Goal: Task Accomplishment & Management: Complete application form

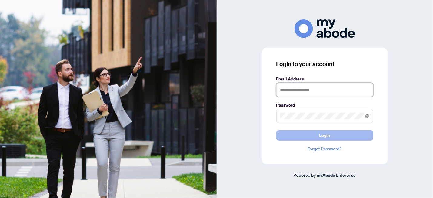
type input "**********"
click at [329, 132] on span "Login" at bounding box center [325, 135] width 11 height 10
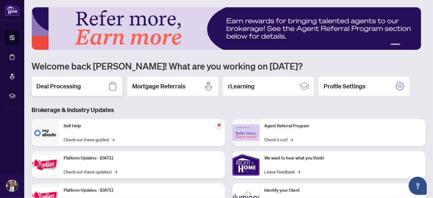
click at [78, 87] on h2 "Deal Processing" at bounding box center [58, 86] width 45 height 8
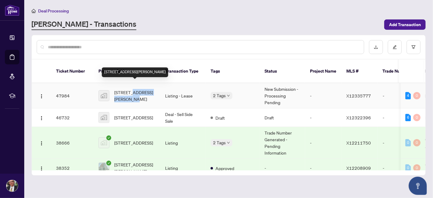
click at [133, 89] on span "[STREET_ADDRESS][PERSON_NAME]" at bounding box center [134, 95] width 41 height 13
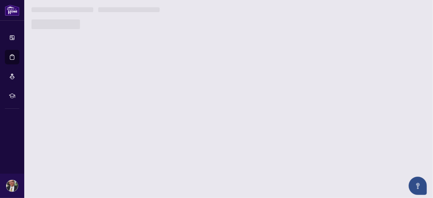
click at [133, 87] on main "Deal Processing [PERSON_NAME] - Transactions Add Transaction Ticket Number Prop…" at bounding box center [228, 99] width 409 height 198
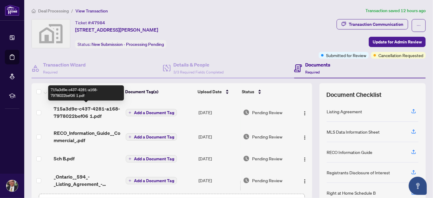
click at [89, 112] on span "715a3d9e-c437-4281-a168-7978022bef06 1.pdf" at bounding box center [87, 112] width 67 height 15
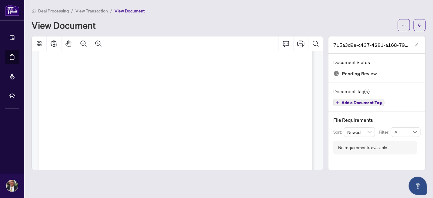
scroll to position [96, 0]
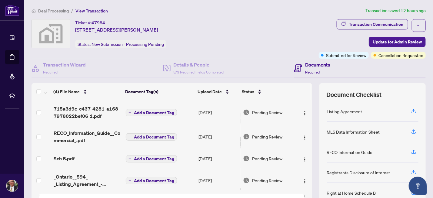
scroll to position [4, 0]
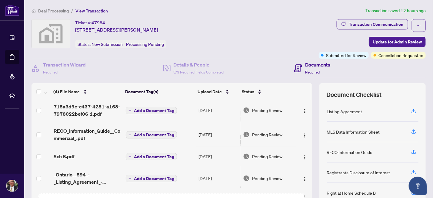
click at [87, 127] on span "RECO_Information_Guide__Commercial_.pdf" at bounding box center [87, 134] width 67 height 15
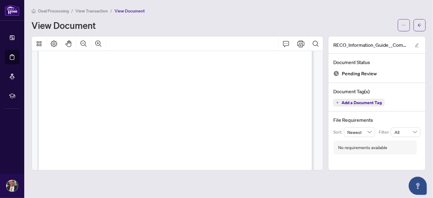
scroll to position [3408, 0]
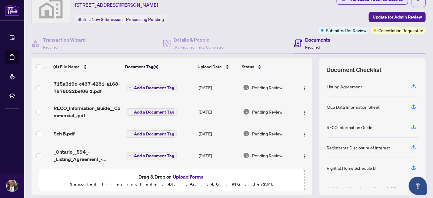
scroll to position [32, 0]
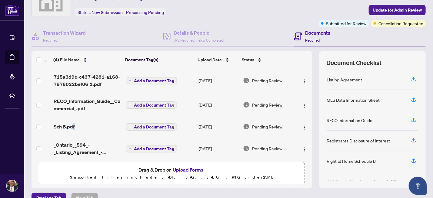
click at [73, 125] on span "Sch B.pdf" at bounding box center [64, 126] width 21 height 7
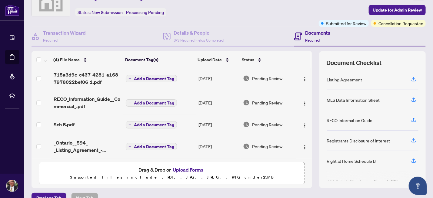
scroll to position [64, 0]
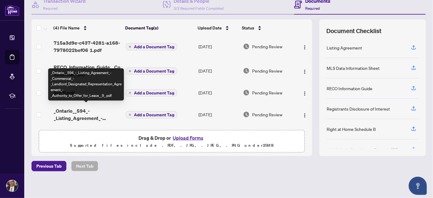
click at [105, 112] on span "_Ontario__594_-_Listing_Agreement_-_Commercial_-_Landlord_Designated_Representa…" at bounding box center [87, 114] width 67 height 15
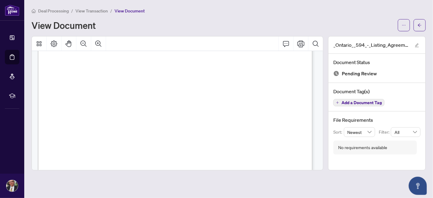
scroll to position [1181, 0]
click at [159, 108] on span "of this Agreement on the ……..................... day of …….....................…" at bounding box center [176, 109] width 240 height 4
click at [417, 22] on button "button" at bounding box center [420, 25] width 12 height 12
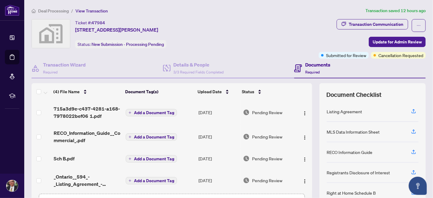
scroll to position [4, 0]
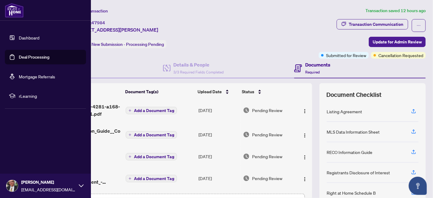
click at [19, 56] on link "Deal Processing" at bounding box center [34, 56] width 31 height 5
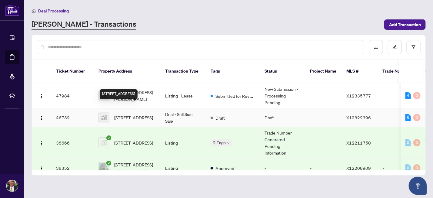
click at [133, 114] on span "186 Lamprey Street, Ottawa, ON, Canada" at bounding box center [133, 117] width 39 height 7
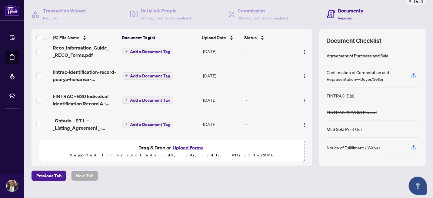
scroll to position [64, 0]
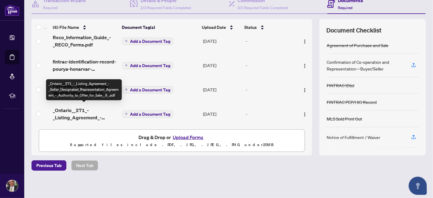
click at [91, 112] on span "_Ontario__271_-_Listing_Agreement_-_Seller_Designated_Representation_Agreement_…" at bounding box center [85, 113] width 64 height 15
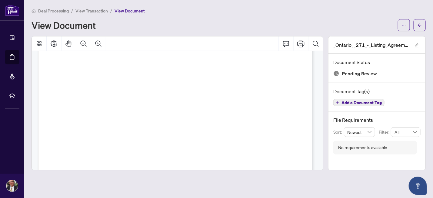
scroll to position [1712, 0]
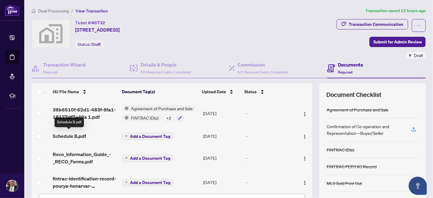
click at [83, 133] on span "Schedule B.pdf" at bounding box center [69, 135] width 33 height 7
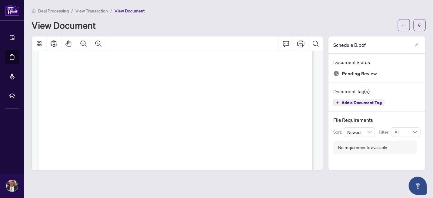
scroll to position [62, 0]
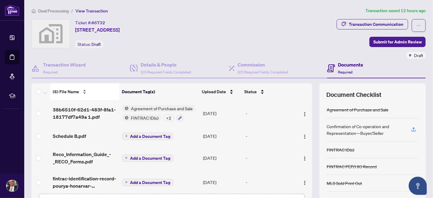
scroll to position [32, 0]
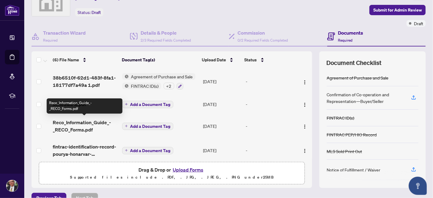
click at [84, 123] on span "Reco_Information_Guide_-_RECO_Forms.pdf" at bounding box center [85, 126] width 64 height 15
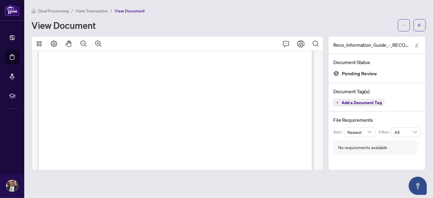
scroll to position [4438, 0]
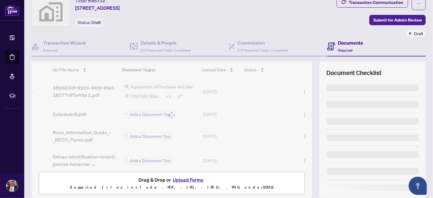
scroll to position [32, 0]
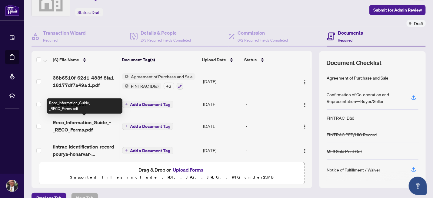
click at [74, 120] on span "Reco_Information_Guide_-_RECO_Forms.pdf" at bounding box center [85, 126] width 64 height 15
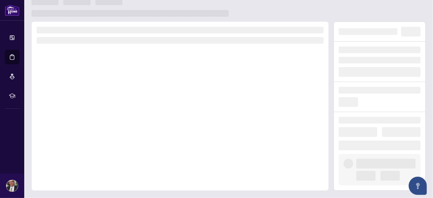
scroll to position [8, 0]
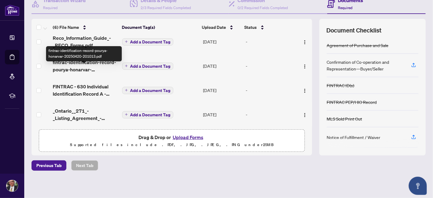
scroll to position [53, 0]
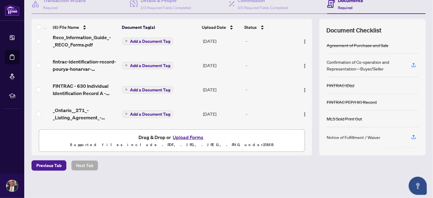
click at [81, 62] on span "fintrac-identification-record-pourya-honarvar-20250420-201013.pdf" at bounding box center [85, 65] width 64 height 15
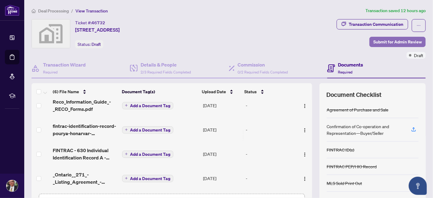
click at [377, 40] on span "Submit for Admin Review" at bounding box center [398, 42] width 49 height 10
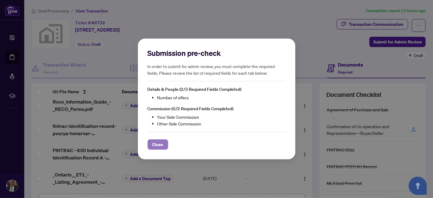
click at [160, 142] on span "Close" at bounding box center [158, 145] width 11 height 10
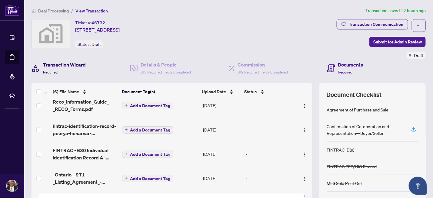
click at [76, 64] on h4 "Transaction Wizard" at bounding box center [64, 64] width 43 height 7
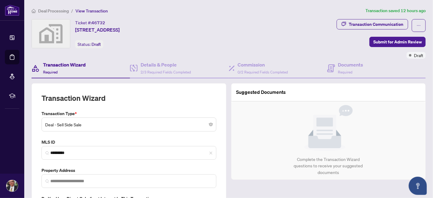
type input "**********"
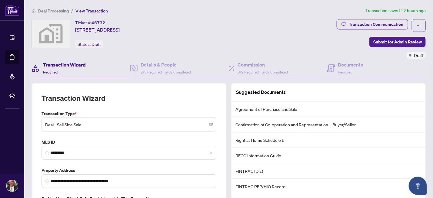
click at [93, 122] on span "Deal - Sell Side Sale" at bounding box center [129, 125] width 168 height 12
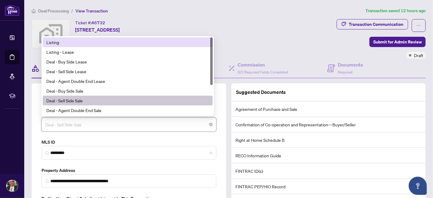
click at [69, 42] on div "Listing" at bounding box center [127, 42] width 163 height 7
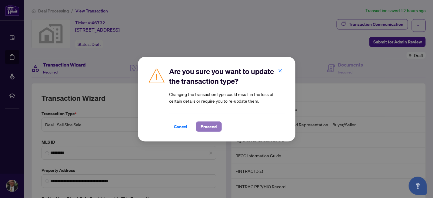
click at [210, 126] on span "Proceed" at bounding box center [209, 127] width 16 height 10
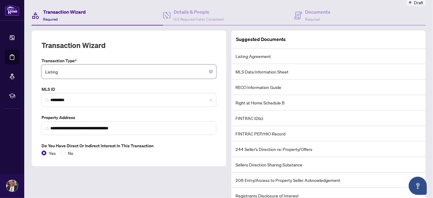
scroll to position [96, 0]
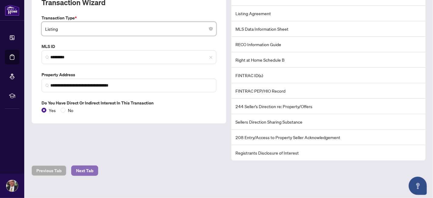
click at [81, 168] on span "Next Tab" at bounding box center [84, 171] width 17 height 10
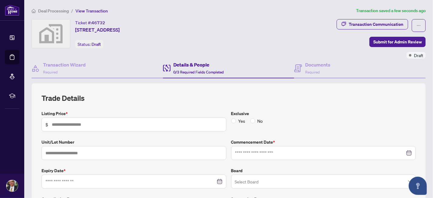
click at [380, 40] on span "Submit for Admin Review" at bounding box center [398, 42] width 49 height 10
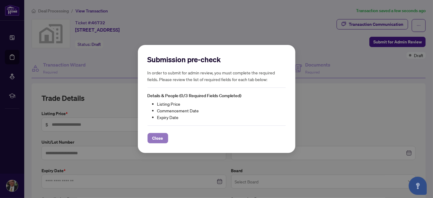
click at [160, 137] on span "Close" at bounding box center [158, 138] width 11 height 10
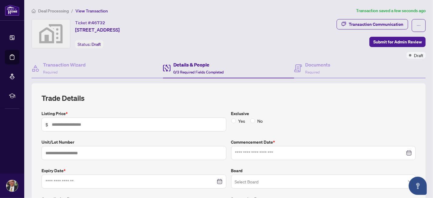
click at [43, 116] on label "Listing Price *" at bounding box center [134, 113] width 185 height 7
click at [54, 124] on input "text" at bounding box center [137, 124] width 171 height 7
click at [120, 108] on div "Trade Details Listing Price * $ Exclusive Yes No Unit/Lot Number Commencement D…" at bounding box center [229, 155] width 375 height 124
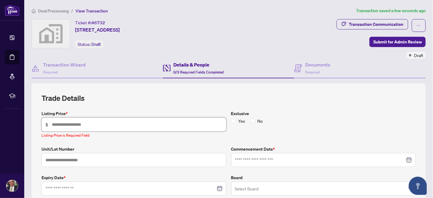
click at [101, 128] on span "$" at bounding box center [134, 124] width 185 height 14
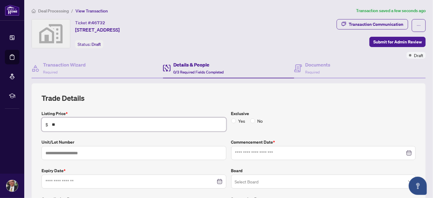
type input "*"
